Goal: Information Seeking & Learning: Learn about a topic

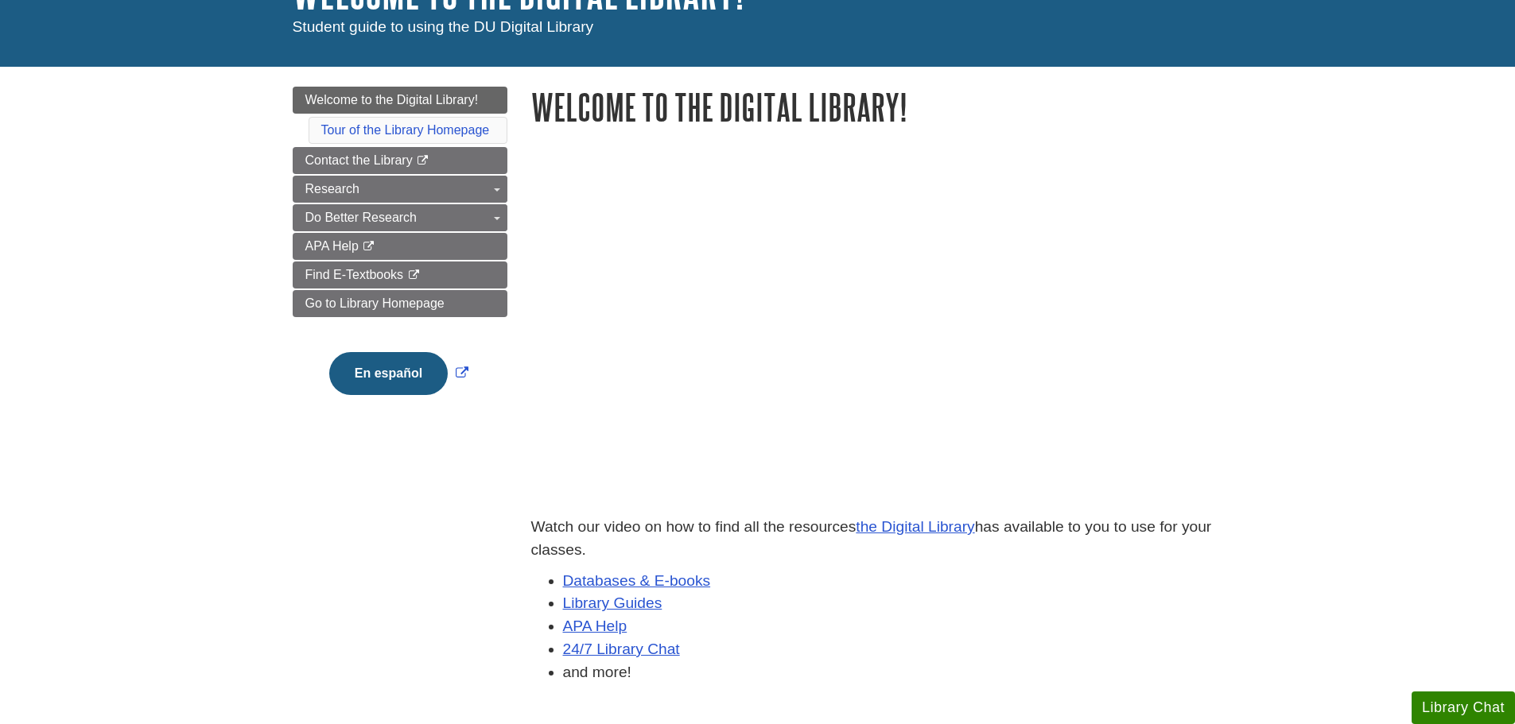
scroll to position [54, 0]
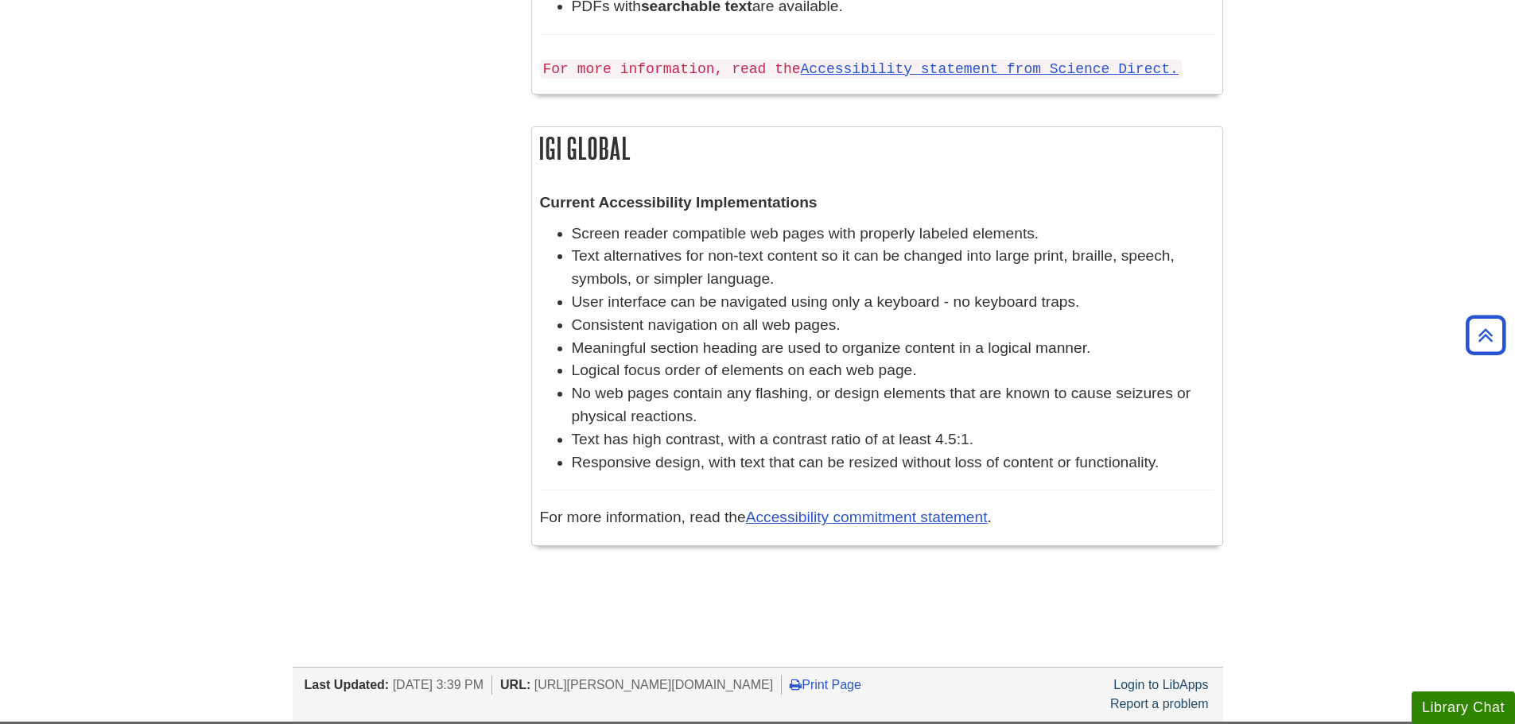
scroll to position [2306, 0]
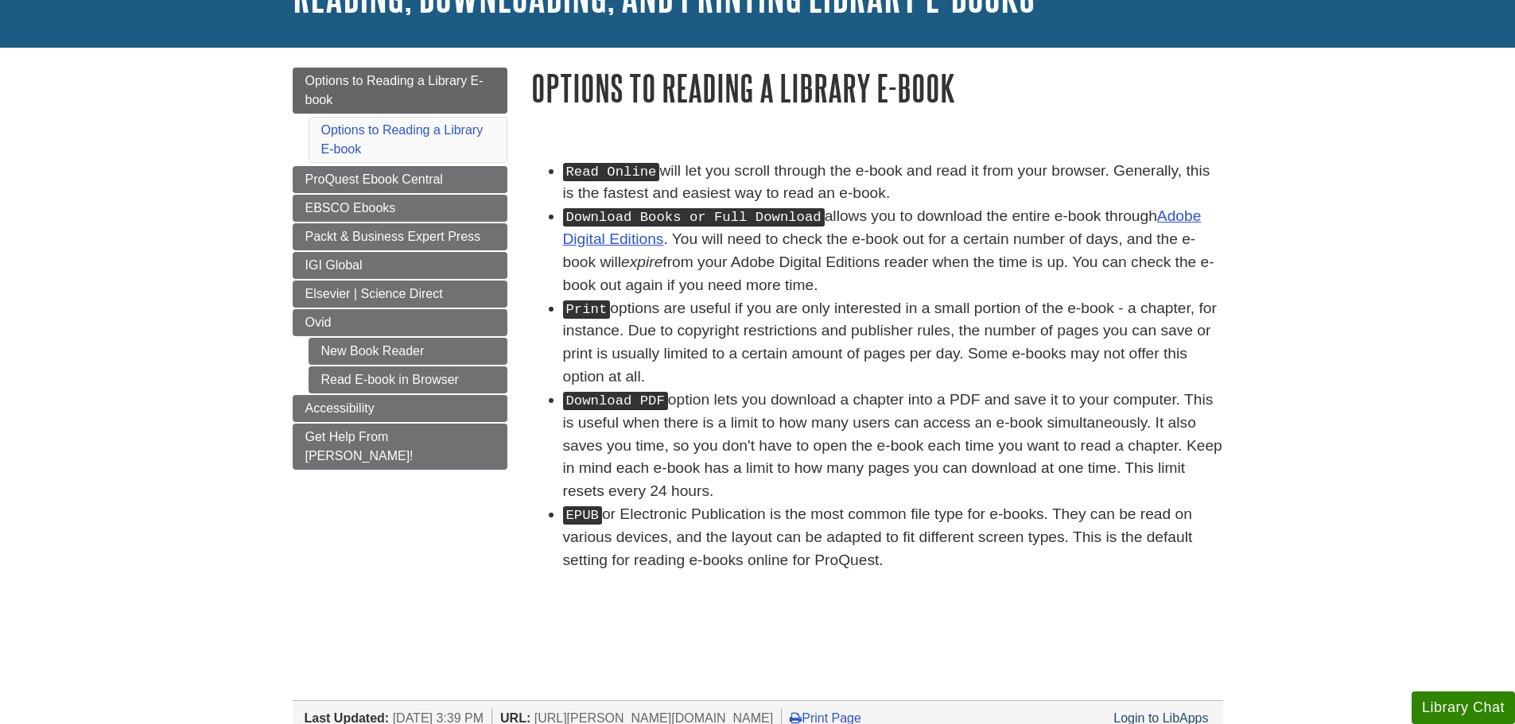
scroll to position [159, 0]
